Goal: Task Accomplishment & Management: Complete application form

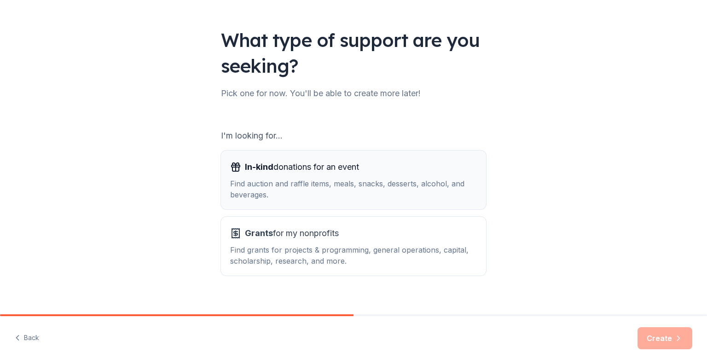
scroll to position [57, 0]
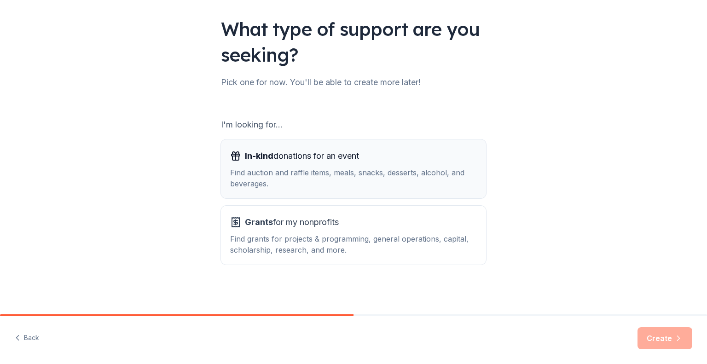
click at [398, 184] on div "Find auction and raffle items, meals, snacks, desserts, alcohol, and beverages." at bounding box center [353, 178] width 247 height 22
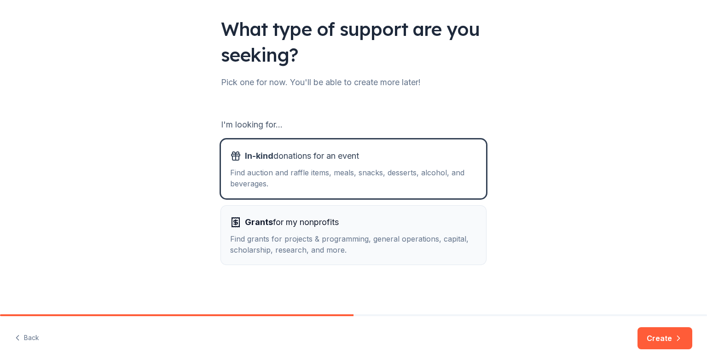
click at [427, 234] on div "Find grants for projects & programming, general operations, capital, scholarshi…" at bounding box center [353, 244] width 247 height 22
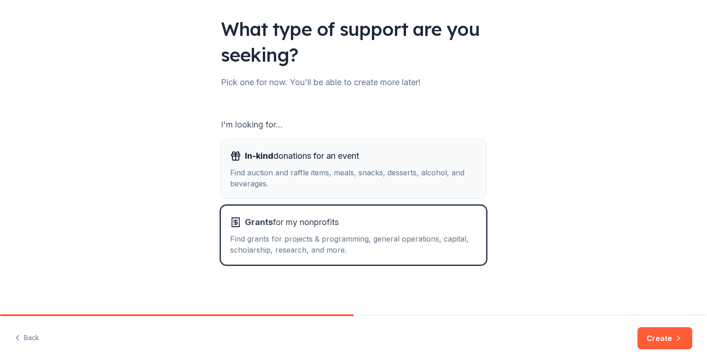
click at [421, 179] on div "Find auction and raffle items, meals, snacks, desserts, alcohol, and beverages." at bounding box center [353, 178] width 247 height 22
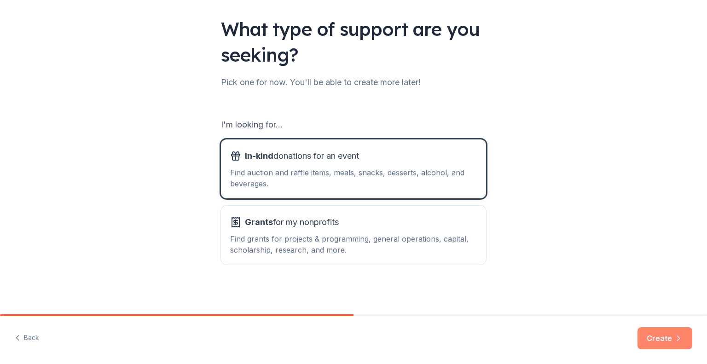
click at [652, 334] on button "Create" at bounding box center [664, 338] width 55 height 22
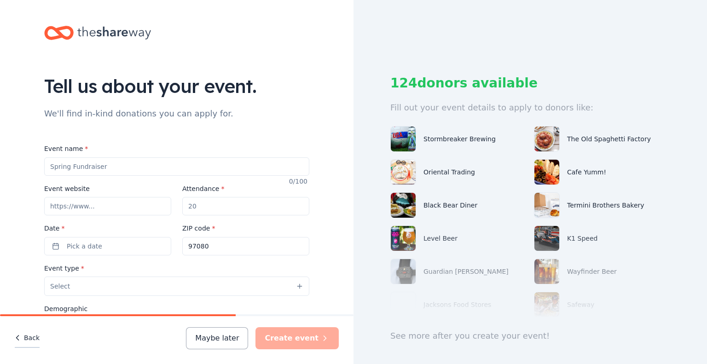
click at [36, 338] on button "Back" at bounding box center [27, 337] width 25 height 19
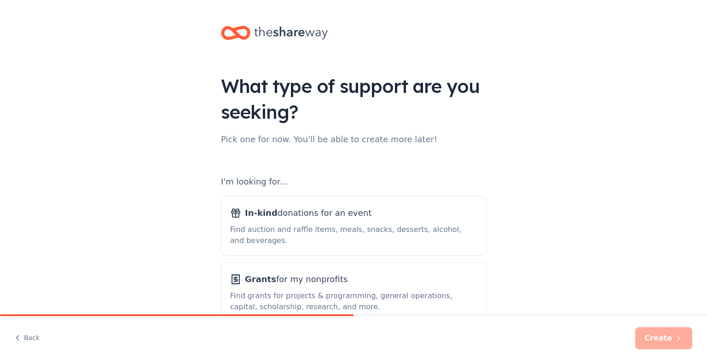
click at [36, 338] on button "Back" at bounding box center [27, 337] width 25 height 19
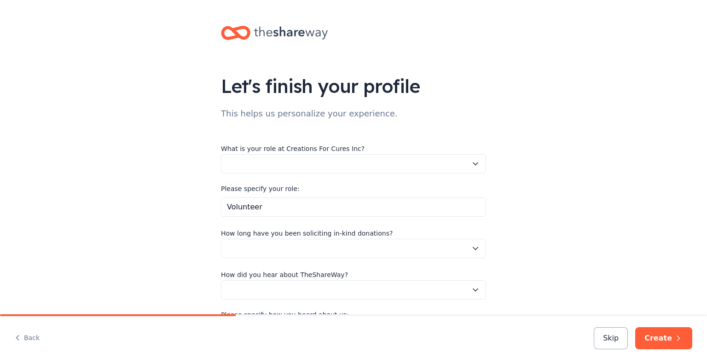
click at [36, 338] on button "Back" at bounding box center [27, 337] width 25 height 19
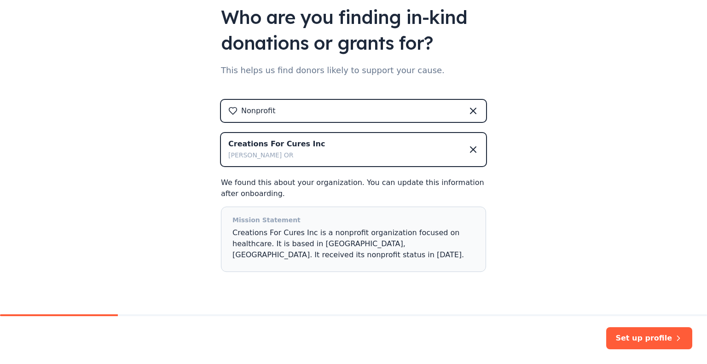
scroll to position [92, 0]
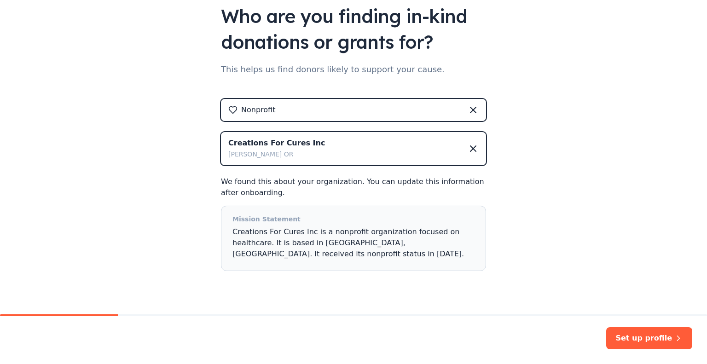
click at [415, 151] on div "Creations For Cures Inc [PERSON_NAME] OR" at bounding box center [353, 148] width 265 height 33
click at [659, 336] on button "Set up profile" at bounding box center [649, 338] width 86 height 22
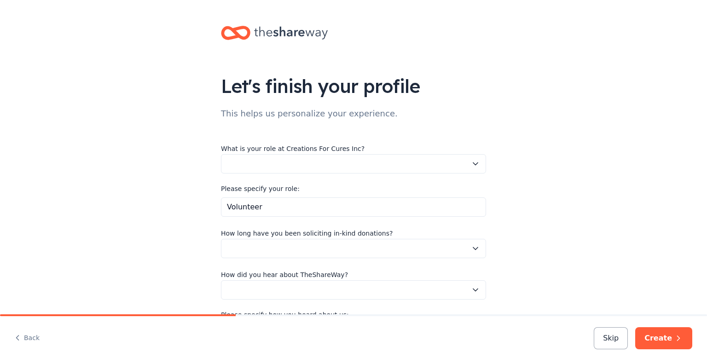
click at [367, 161] on button "button" at bounding box center [353, 163] width 265 height 19
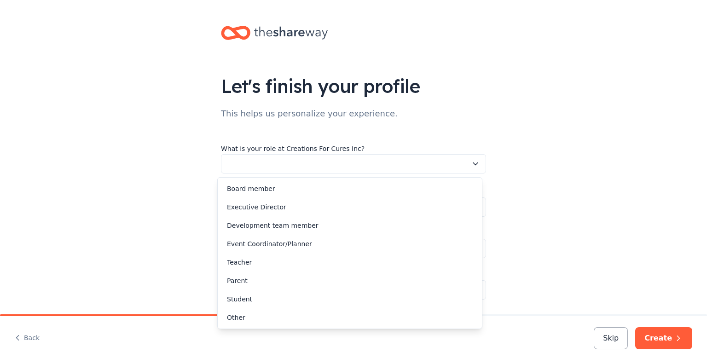
click at [98, 139] on div "Let's finish your profile This helps us personalize your experience. What is yo…" at bounding box center [353, 193] width 707 height 386
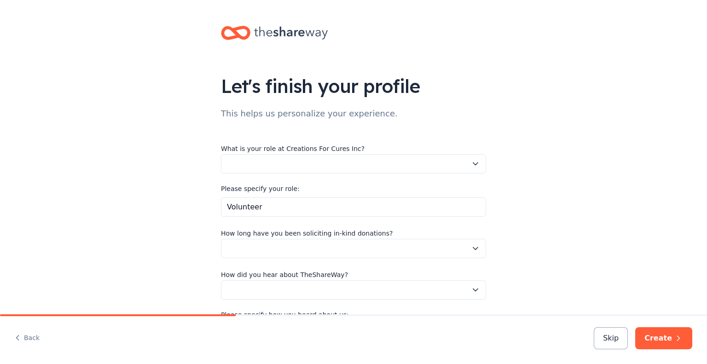
click at [285, 164] on button "button" at bounding box center [353, 163] width 265 height 19
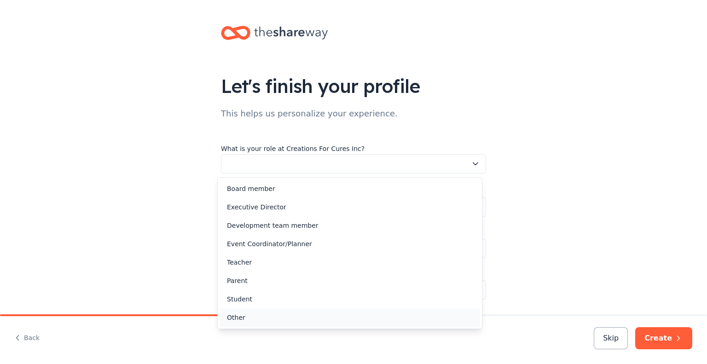
click at [294, 313] on div "Other" at bounding box center [349, 317] width 260 height 18
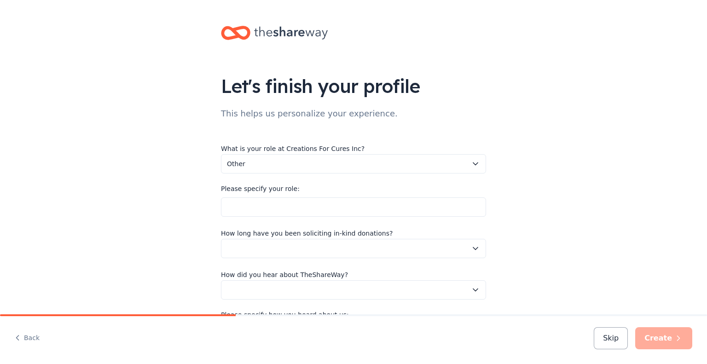
click at [300, 160] on span "Other" at bounding box center [347, 163] width 240 height 11
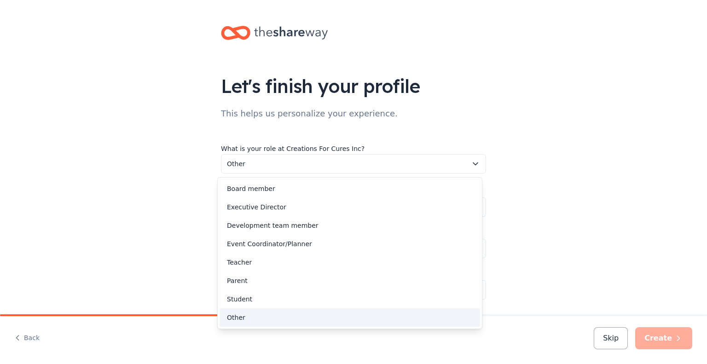
click at [527, 158] on div "Let's finish your profile This helps us personalize your experience. What is yo…" at bounding box center [353, 193] width 707 height 386
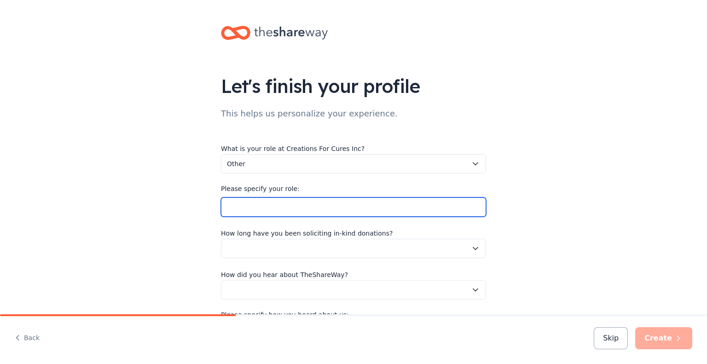
click at [286, 201] on input "Please specify your role:" at bounding box center [353, 206] width 265 height 19
type input "Volunteer"
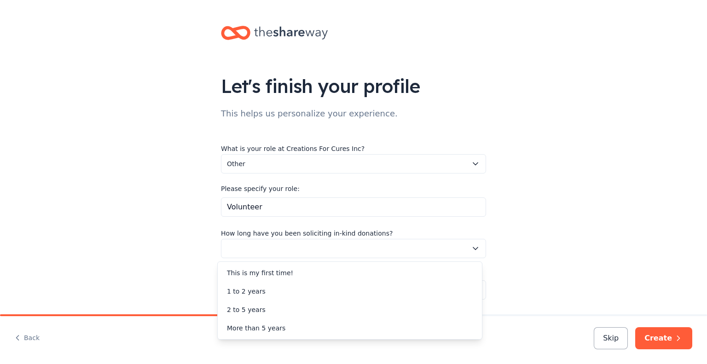
click at [299, 246] on button "button" at bounding box center [353, 248] width 265 height 19
click at [282, 291] on div "1 to 2 years" at bounding box center [349, 291] width 260 height 18
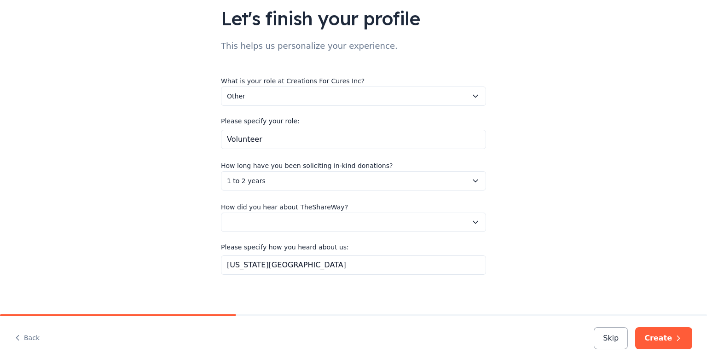
scroll to position [72, 0]
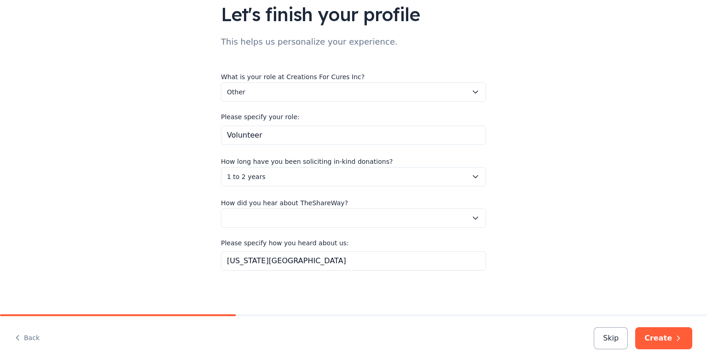
click at [340, 219] on button "button" at bounding box center [353, 217] width 265 height 19
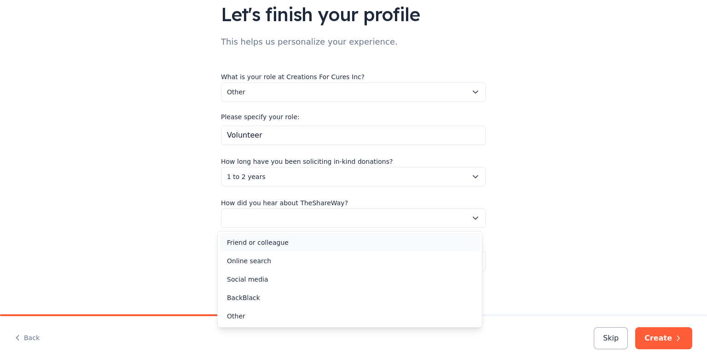
click at [308, 246] on div "Friend or colleague" at bounding box center [349, 242] width 260 height 18
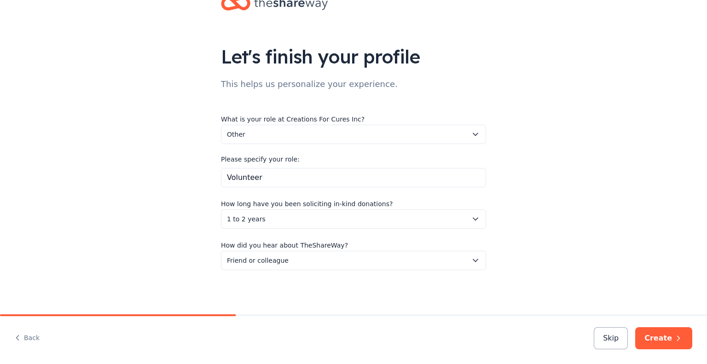
scroll to position [29, 0]
click at [660, 335] on button "Create" at bounding box center [663, 338] width 57 height 22
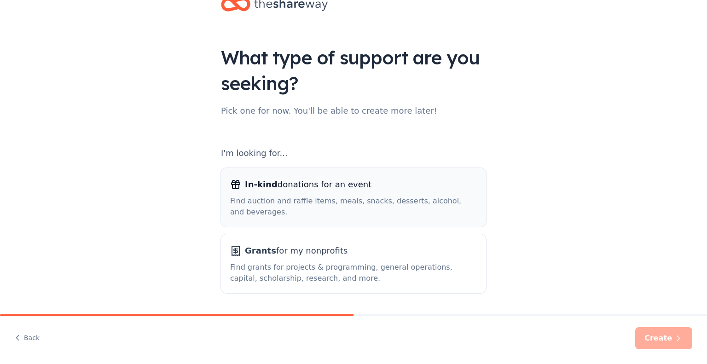
scroll to position [57, 0]
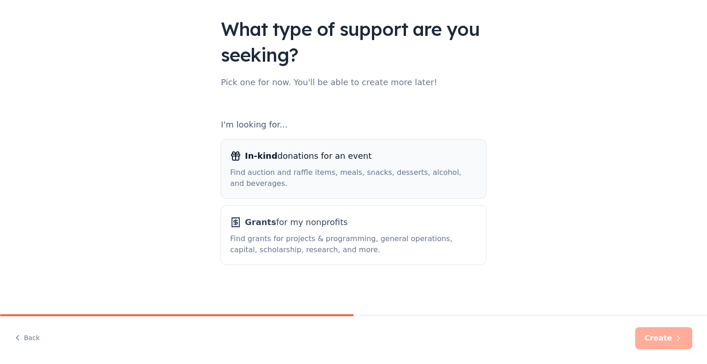
click at [347, 169] on div "Find auction and raffle items, meals, snacks, desserts, alcohol, and beverages." at bounding box center [353, 178] width 247 height 22
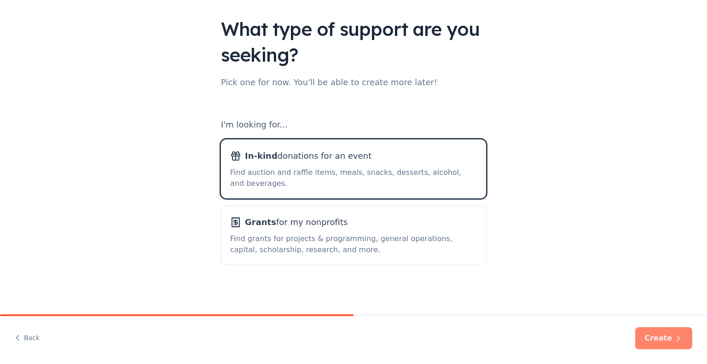
click at [679, 339] on icon "button" at bounding box center [678, 338] width 2 height 5
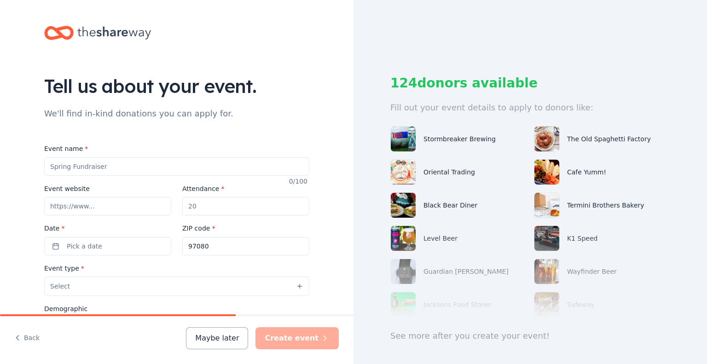
click at [117, 169] on input "Event name *" at bounding box center [176, 166] width 265 height 18
